Goal: Complete application form

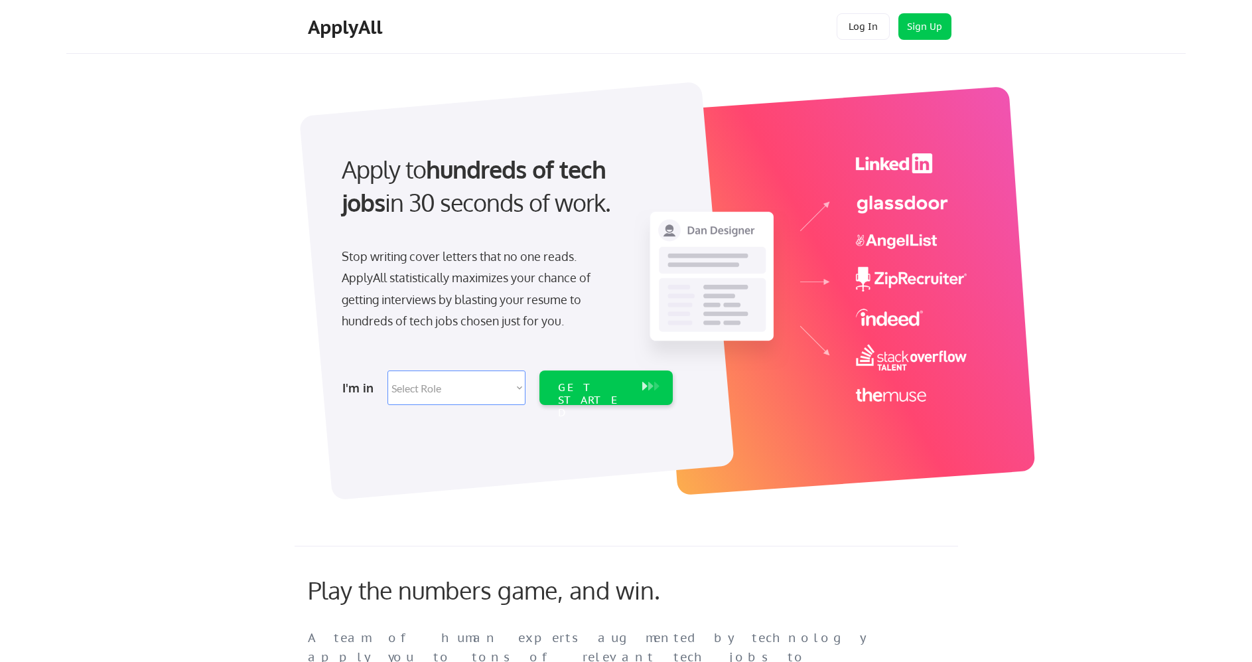
click at [431, 383] on select "Select Role Software Engineering Product Management Customer Success Sales UI/U…" at bounding box center [457, 387] width 138 height 35
select select ""hr_recruiting""
click at [388, 370] on select "Select Role Software Engineering Product Management Customer Success Sales UI/U…" at bounding box center [457, 387] width 138 height 35
select select ""hr_recruiting""
click at [575, 385] on div "GET STARTED" at bounding box center [593, 400] width 71 height 38
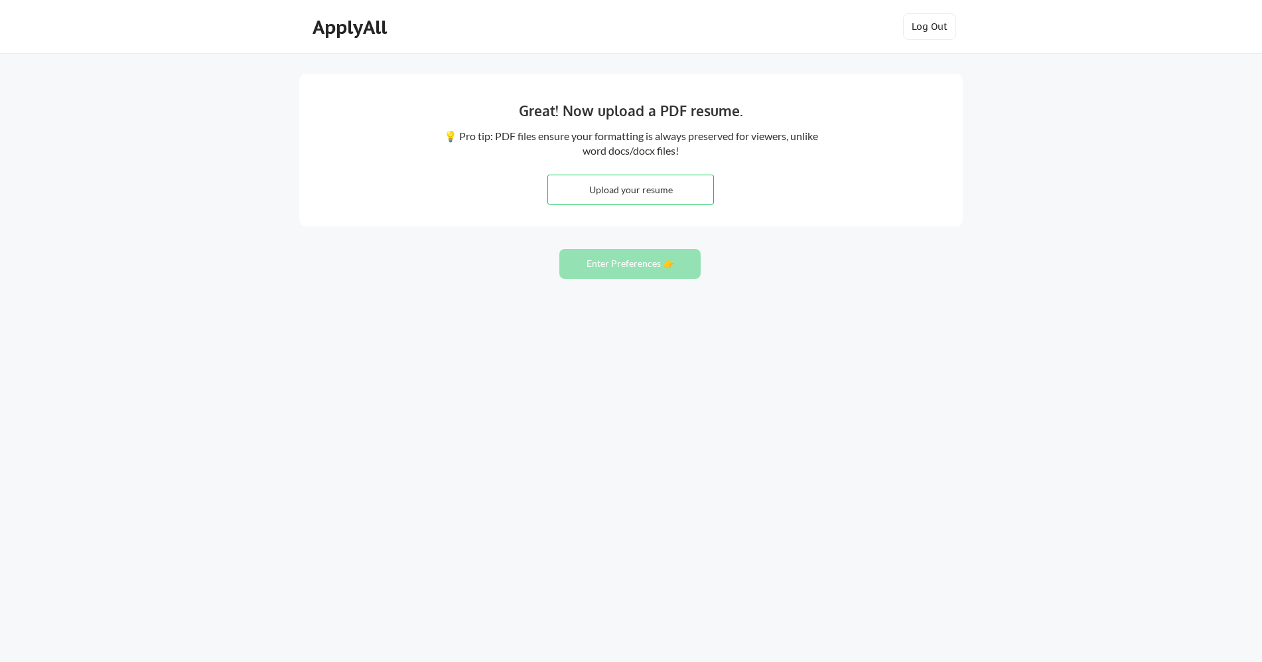
click at [636, 196] on input "file" at bounding box center [630, 189] width 165 height 29
type input "C:\fakepath\grayb.ky_resume.pdf"
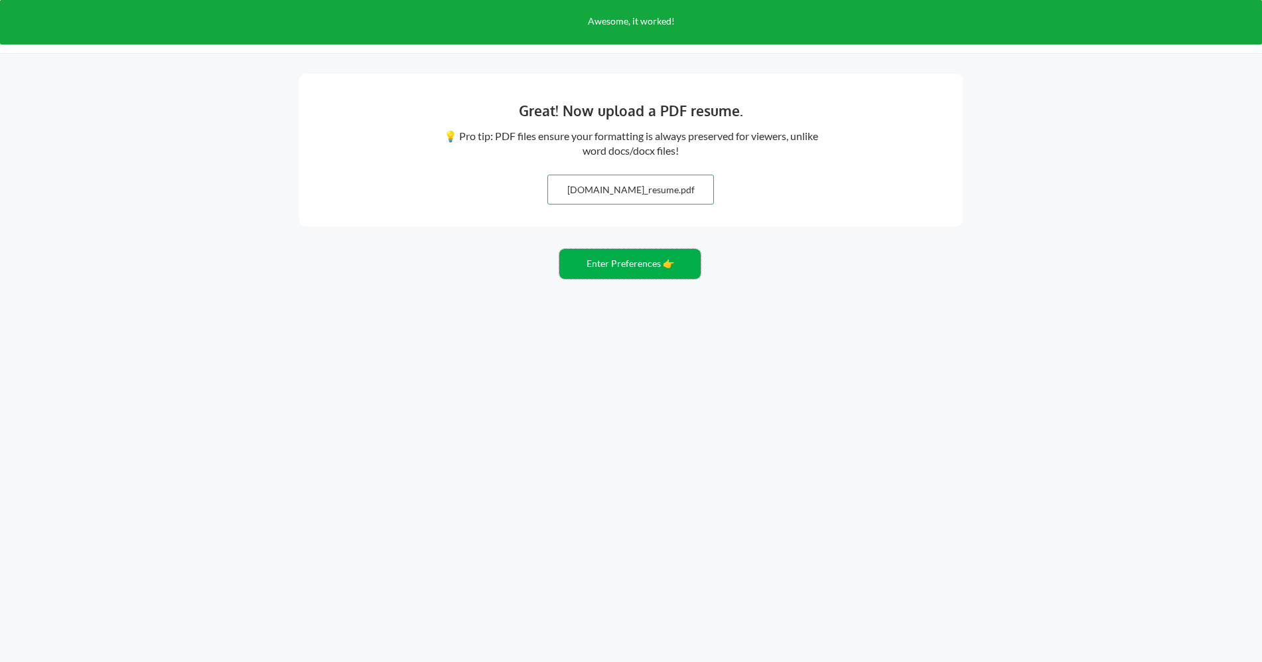
click at [620, 273] on button "Enter Preferences 👉" at bounding box center [629, 264] width 141 height 30
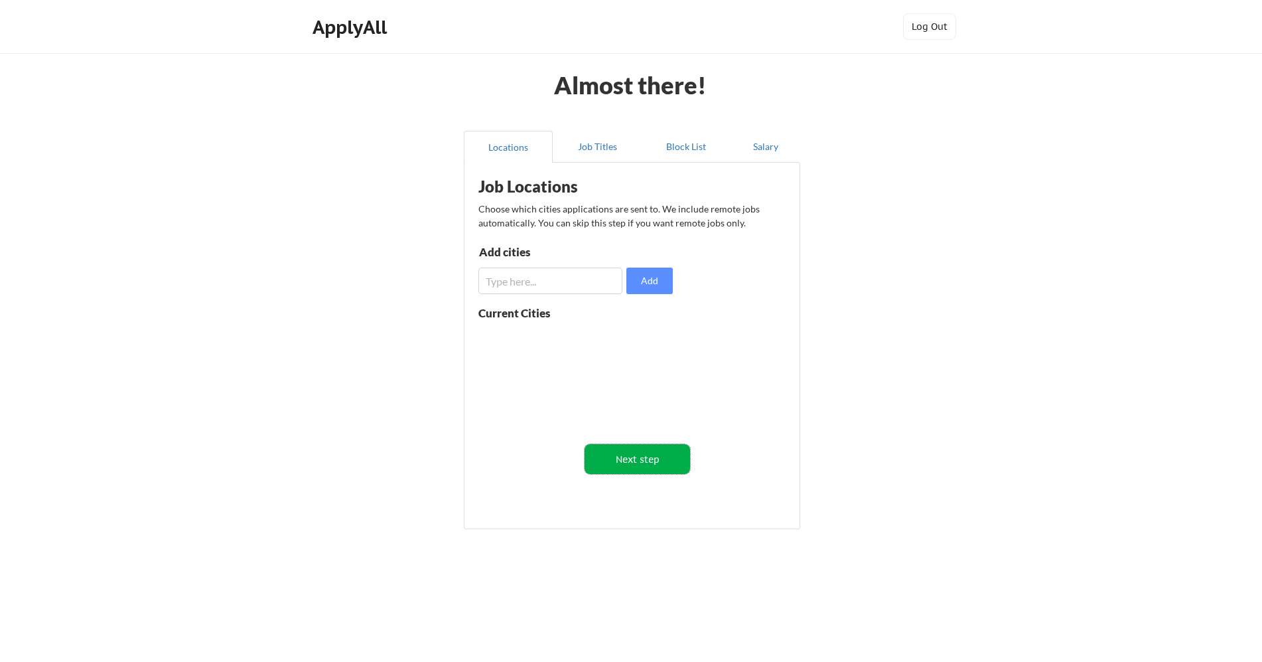
click at [655, 463] on button "Next step" at bounding box center [638, 459] width 106 height 30
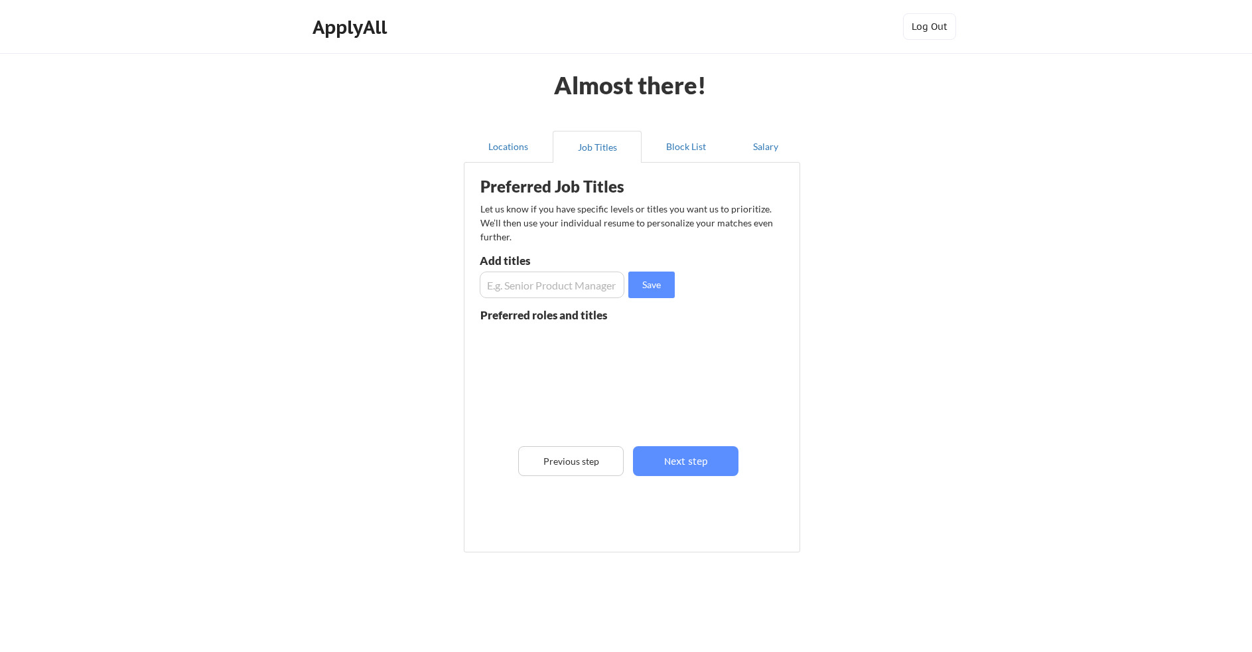
click at [510, 289] on input "input" at bounding box center [552, 284] width 145 height 27
type input "Talent Acquisition"
click at [659, 287] on button "Save" at bounding box center [651, 284] width 46 height 27
click at [565, 285] on input "input" at bounding box center [552, 284] width 145 height 27
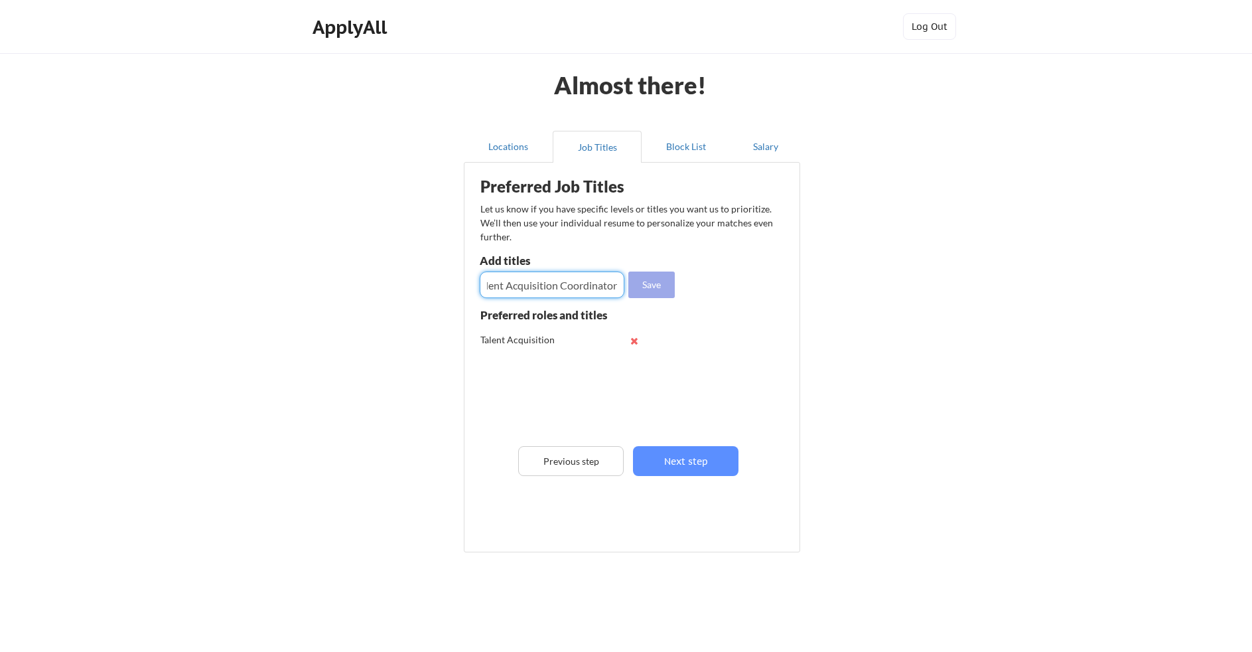
type input "Talent Acquisition Coordinator"
click at [665, 285] on button "Save" at bounding box center [651, 284] width 46 height 27
click at [569, 277] on input "input" at bounding box center [552, 284] width 145 height 27
type input "Coordinator"
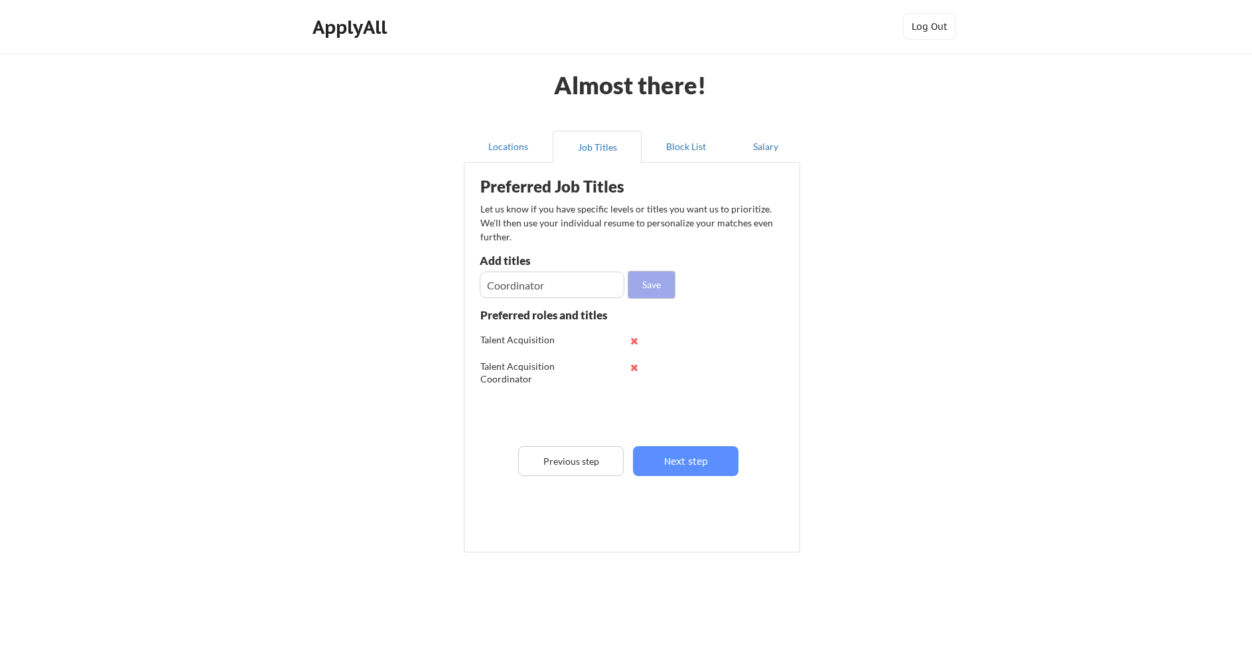
click at [658, 285] on button "Save" at bounding box center [651, 284] width 46 height 27
click at [559, 291] on input "input" at bounding box center [552, 284] width 145 height 27
type input "Admin"
click at [653, 287] on button "Save" at bounding box center [651, 284] width 46 height 27
click at [557, 291] on input "input" at bounding box center [552, 284] width 145 height 27
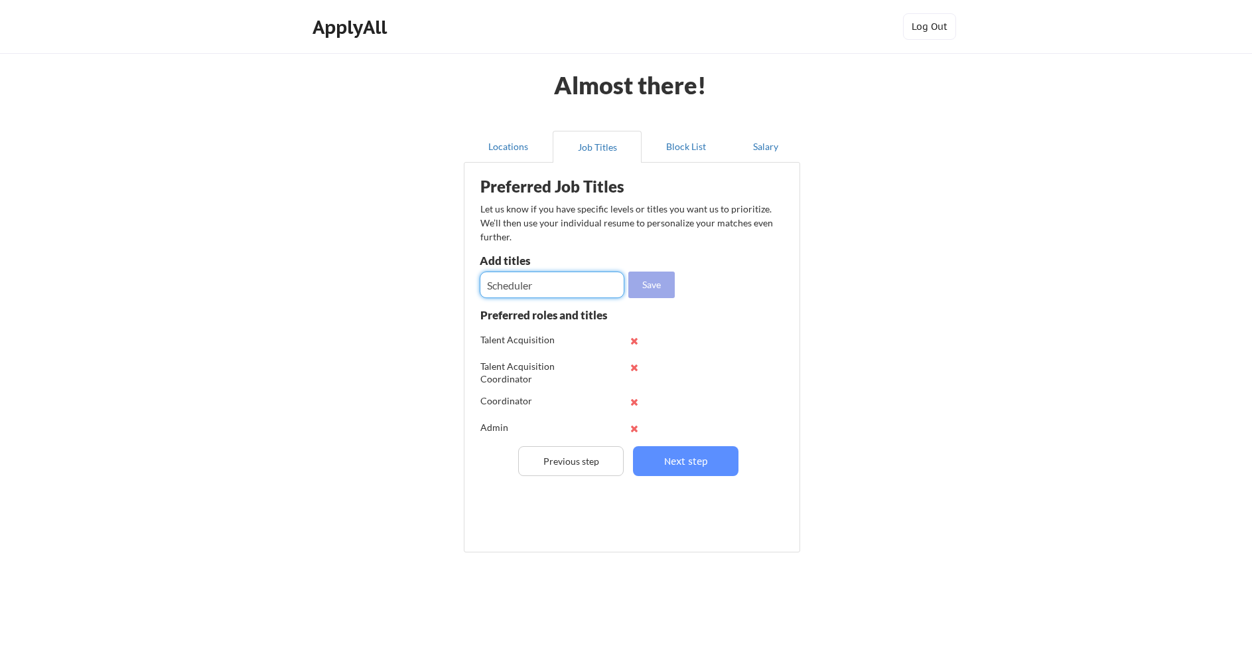
type input "Scheduler"
click at [654, 285] on button "Save" at bounding box center [651, 284] width 46 height 27
click at [571, 277] on input "input" at bounding box center [552, 284] width 145 height 27
type input "Scheduling"
click at [652, 280] on button "Save" at bounding box center [651, 284] width 46 height 27
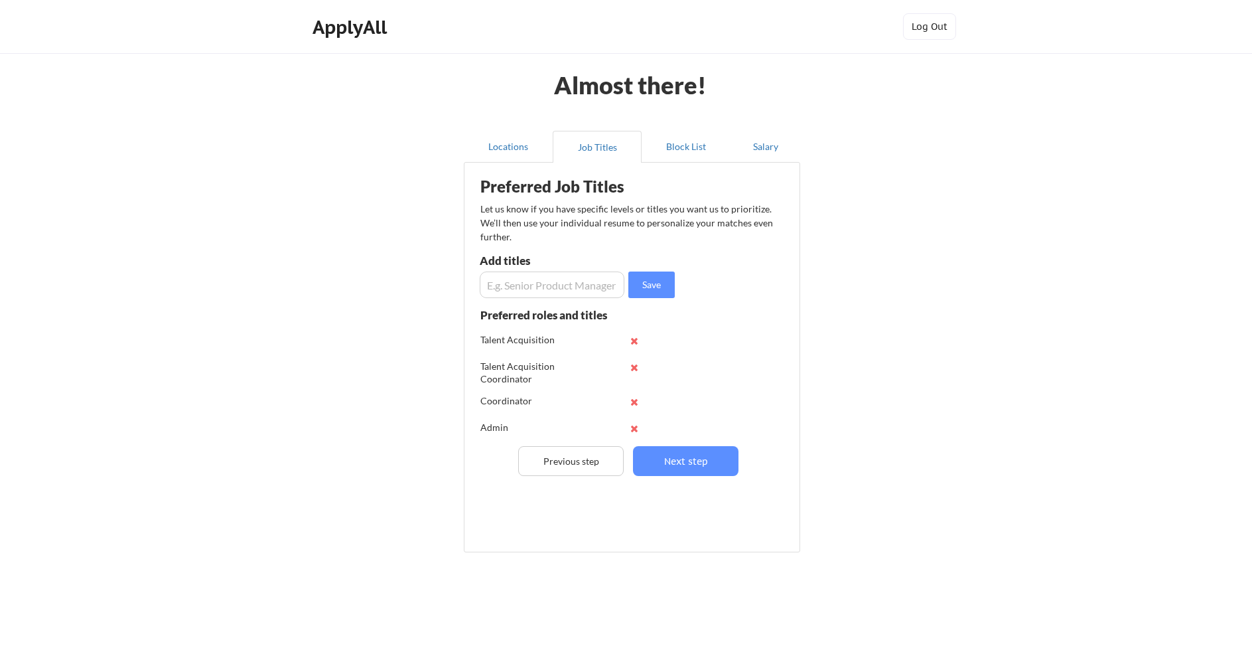
click at [528, 288] on input "input" at bounding box center [552, 284] width 145 height 27
type input "Human Resources"
click at [663, 284] on button "Save" at bounding box center [651, 284] width 46 height 27
click at [547, 280] on input "input" at bounding box center [552, 284] width 145 height 27
type input "Administrator"
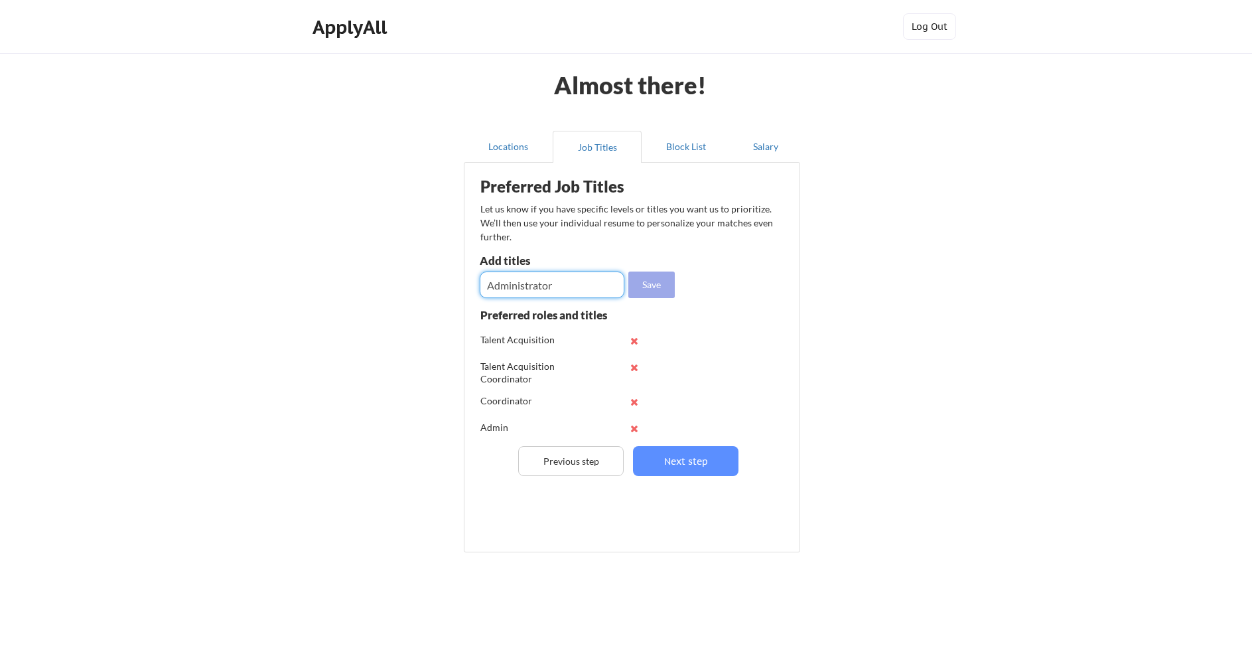
click at [650, 282] on button "Save" at bounding box center [651, 284] width 46 height 27
click at [670, 459] on button "Next step" at bounding box center [686, 461] width 106 height 30
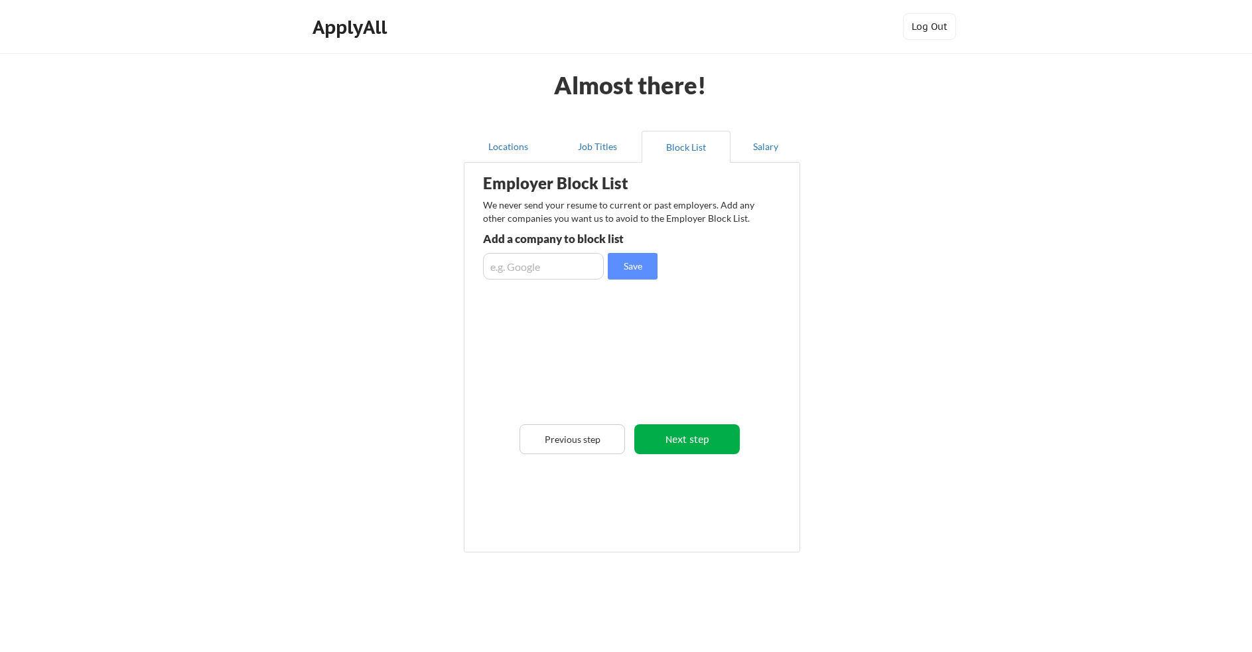
click at [712, 439] on button "Next step" at bounding box center [687, 439] width 106 height 30
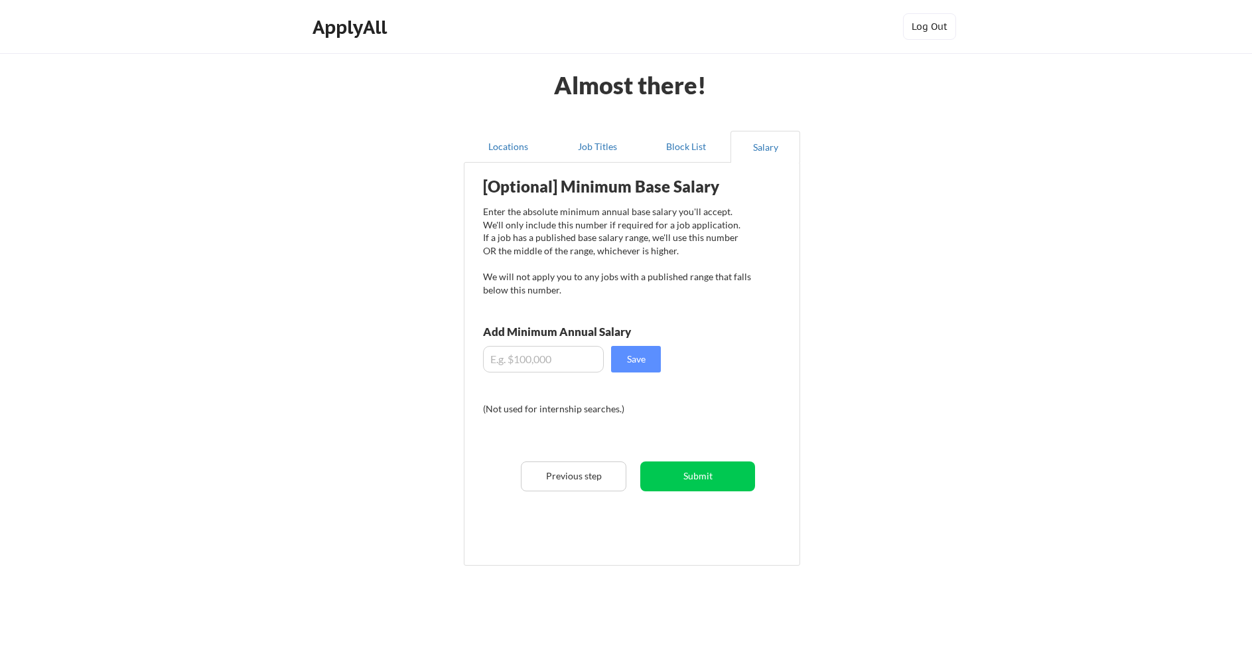
click at [569, 368] on input "input" at bounding box center [543, 359] width 121 height 27
type input "$4"
type input "$35,000"
click at [650, 358] on button "Save" at bounding box center [636, 359] width 50 height 27
click at [695, 482] on button "Submit" at bounding box center [697, 476] width 115 height 30
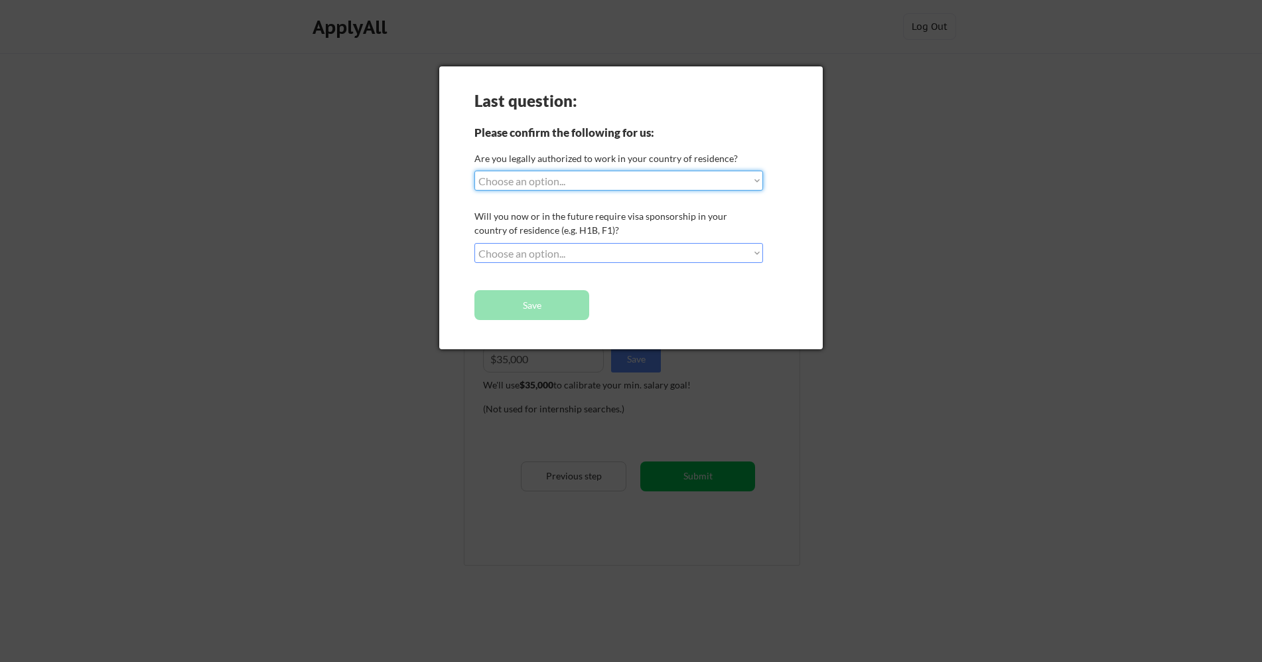
drag, startPoint x: 599, startPoint y: 177, endPoint x: 572, endPoint y: 190, distance: 29.7
click at [599, 177] on select "Choose an option... Yes, I am a US Citizen Yes, I am a Canadian Citizen Yes, I …" at bounding box center [618, 181] width 289 height 20
select select ""yes__i_am_a_us_citizen""
click at [474, 171] on select "Choose an option... Yes, I am a US Citizen Yes, I am a Canadian Citizen Yes, I …" at bounding box center [618, 181] width 289 height 20
drag, startPoint x: 509, startPoint y: 253, endPoint x: 508, endPoint y: 262, distance: 9.3
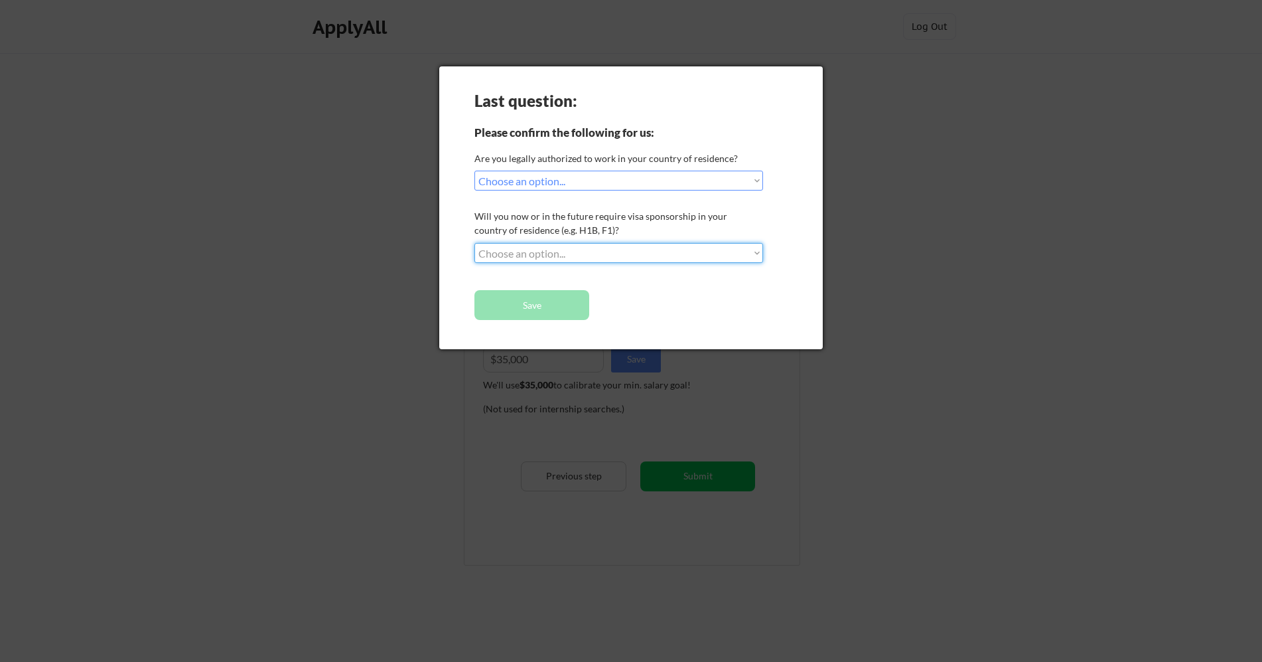
click at [509, 253] on select "Choose an option... No, I will not need sponsorship Yes, I will need sponsorship" at bounding box center [618, 253] width 289 height 20
select select ""no__i_will_not_need_sponsorship""
click at [474, 243] on select "Choose an option... No, I will not need sponsorship Yes, I will need sponsorship" at bounding box center [618, 253] width 289 height 20
click at [499, 302] on button "Save" at bounding box center [531, 305] width 115 height 30
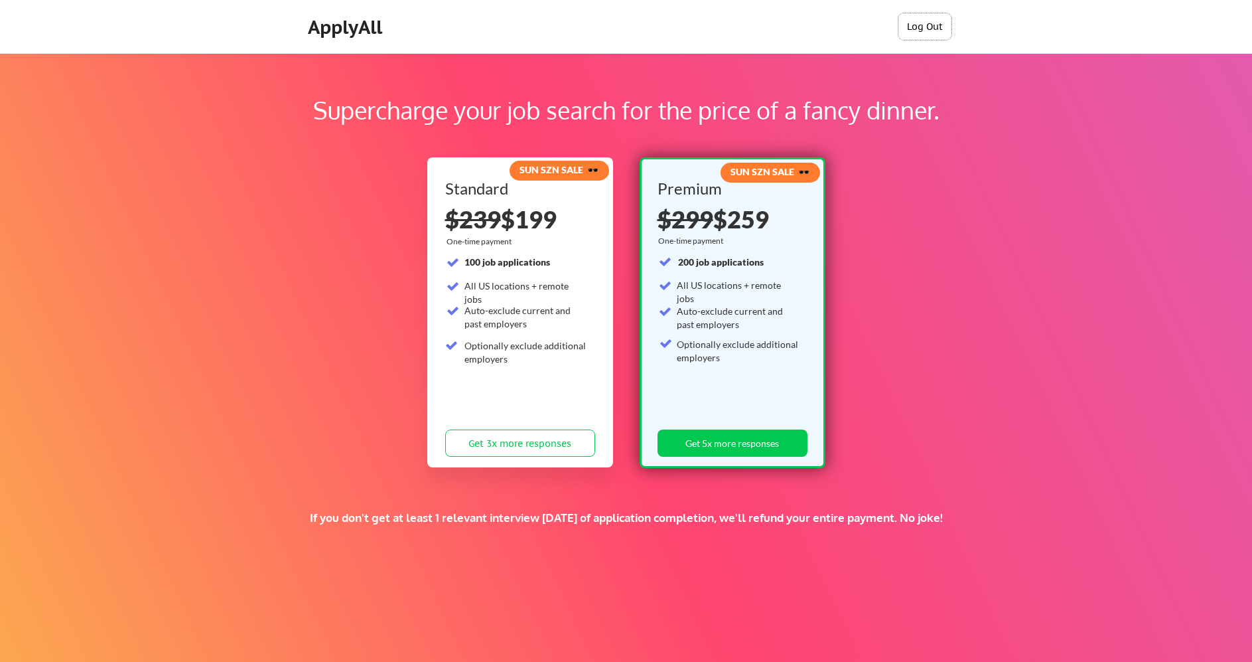
click at [940, 30] on button "Log Out" at bounding box center [925, 26] width 53 height 27
